Goal: Task Accomplishment & Management: Use online tool/utility

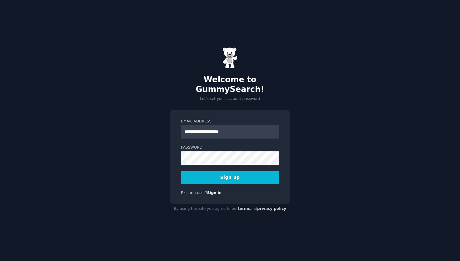
type input "**********"
click at [242, 172] on button "Sign up" at bounding box center [230, 177] width 98 height 13
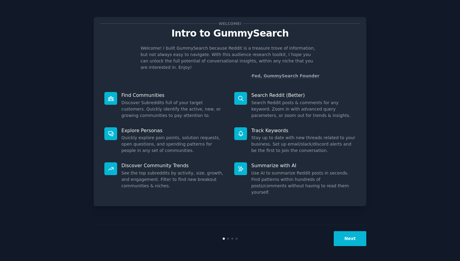
click at [349, 239] on button "Next" at bounding box center [350, 238] width 33 height 15
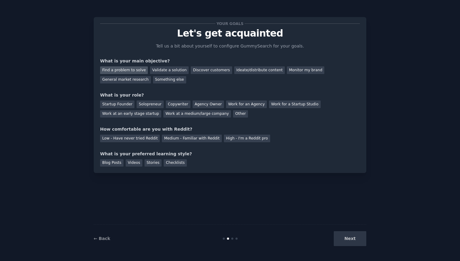
click at [132, 72] on div "Find a problem to solve" at bounding box center [124, 70] width 48 height 8
click at [169, 72] on div "Validate a solution" at bounding box center [169, 70] width 39 height 8
click at [130, 71] on div "Find a problem to solve" at bounding box center [124, 70] width 48 height 8
click at [120, 103] on div "Startup Founder" at bounding box center [117, 104] width 34 height 8
click at [141, 101] on div "Solopreneur" at bounding box center [150, 104] width 27 height 8
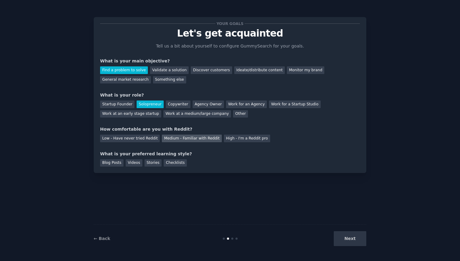
click at [187, 140] on div "Medium - Familiar with Reddit" at bounding box center [192, 138] width 60 height 8
click at [177, 163] on div "Checklists" at bounding box center [175, 163] width 23 height 8
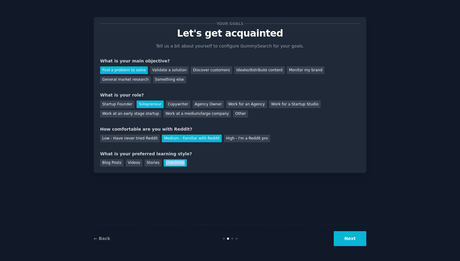
click at [177, 163] on div "Checklists" at bounding box center [175, 163] width 23 height 8
click at [135, 162] on div "Videos" at bounding box center [134, 163] width 17 height 8
click at [350, 236] on button "Next" at bounding box center [350, 238] width 33 height 15
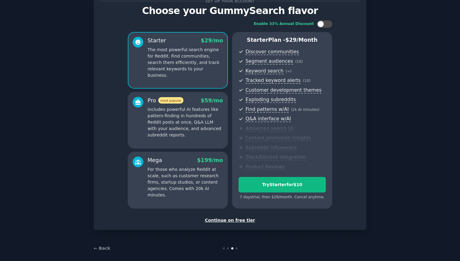
scroll to position [28, 0]
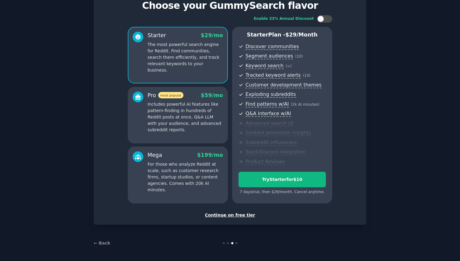
click at [232, 215] on div "Continue on free tier" at bounding box center [230, 215] width 260 height 6
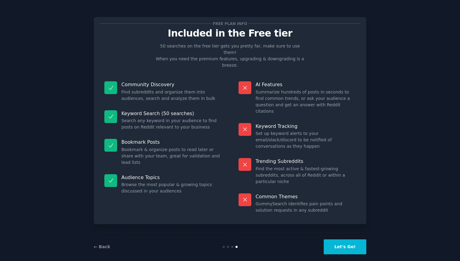
click at [335, 239] on button "Let's Go!" at bounding box center [345, 246] width 43 height 15
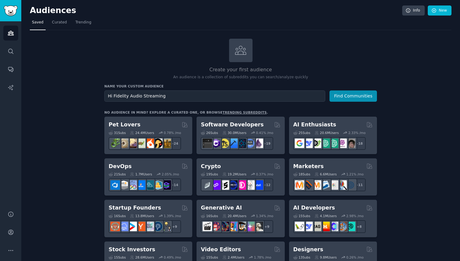
click at [111, 96] on input "Hi Fidelity Audio Streaming" at bounding box center [214, 95] width 221 height 11
type input "High Fidelity Audio Streaming"
click at [344, 96] on button "Find Communities" at bounding box center [353, 95] width 47 height 11
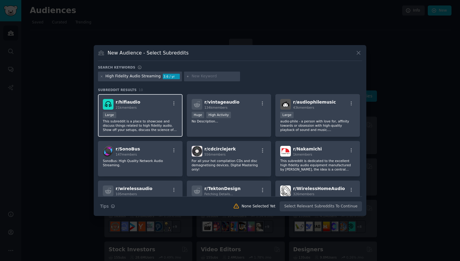
click at [153, 101] on div "r/ [PERSON_NAME] 21k members" at bounding box center [140, 104] width 75 height 11
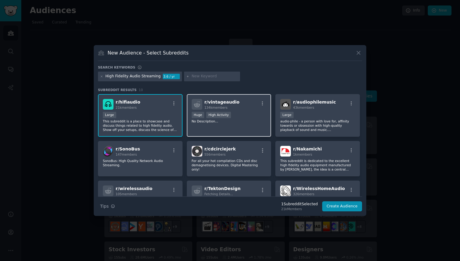
click at [236, 123] on p "No Description..." at bounding box center [229, 121] width 75 height 4
click at [243, 124] on div "r/ vintageaudio 134k members 100,000 - 1,000,000 members Huge High Activity No …" at bounding box center [229, 115] width 85 height 43
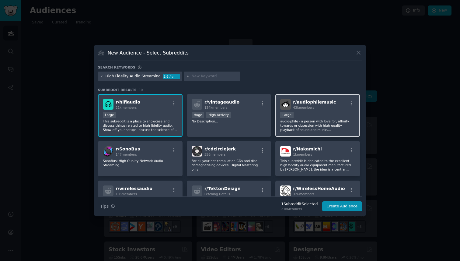
click at [327, 116] on div "Large" at bounding box center [317, 116] width 75 height 8
click at [338, 207] on button "Create Audience" at bounding box center [342, 206] width 40 height 10
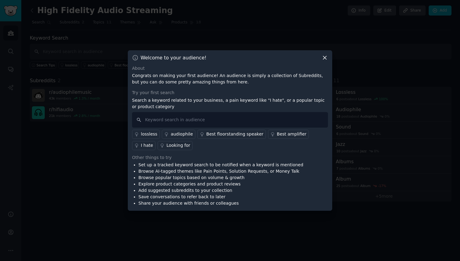
click at [148, 134] on div "lossless" at bounding box center [149, 134] width 16 height 6
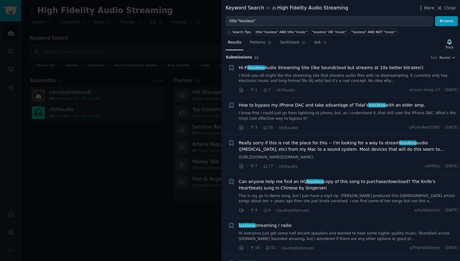
click at [320, 66] on span "Hi-Fi lossless Audio Streaming Site (like Soundcloud but streams at 10x better …" at bounding box center [331, 68] width 185 height 6
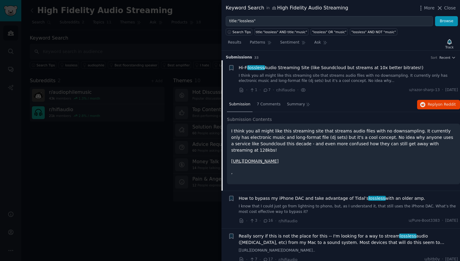
scroll to position [9, 0]
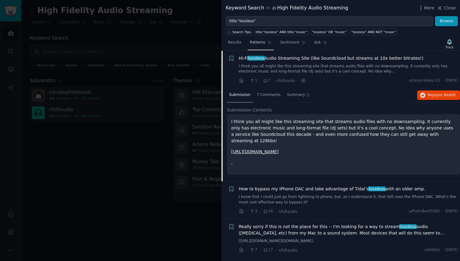
click at [258, 43] on span "Patterns" at bounding box center [257, 42] width 15 height 5
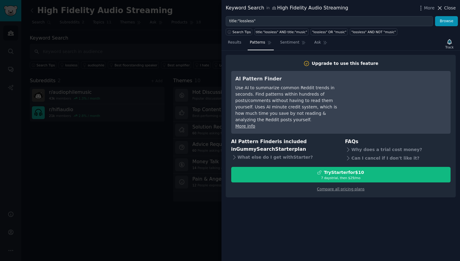
click at [450, 9] on span "Close" at bounding box center [450, 8] width 12 height 6
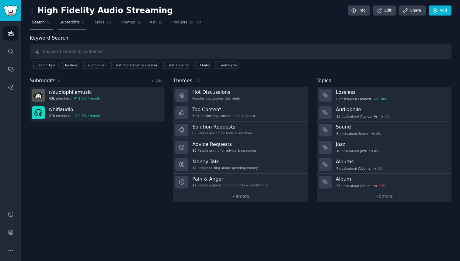
click at [70, 22] on span "Subreddits" at bounding box center [70, 22] width 20 height 5
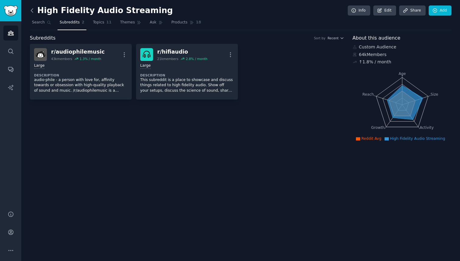
click at [30, 8] on icon at bounding box center [32, 10] width 6 height 6
